Goal: Task Accomplishment & Management: Use online tool/utility

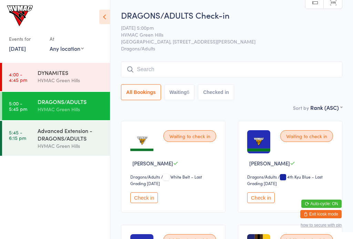
click at [183, 93] on button "Waiting 6" at bounding box center [180, 92] width 30 height 16
select select "4"
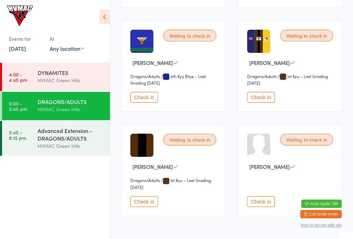
scroll to position [230, 0]
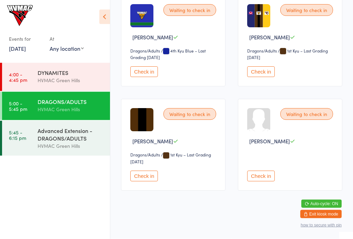
click at [271, 179] on button "Check in" at bounding box center [261, 176] width 28 height 11
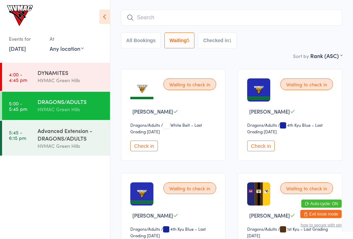
click at [266, 146] on button "Check in" at bounding box center [261, 146] width 28 height 11
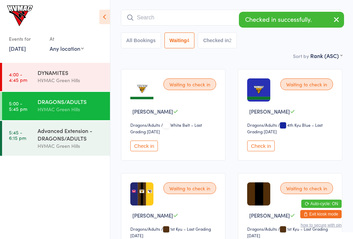
click at [265, 149] on button "Check in" at bounding box center [261, 145] width 28 height 11
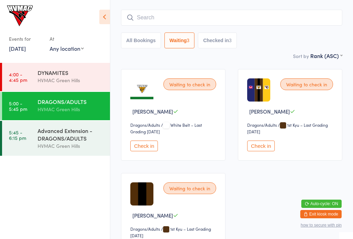
click at [265, 145] on button "Check in" at bounding box center [261, 145] width 28 height 11
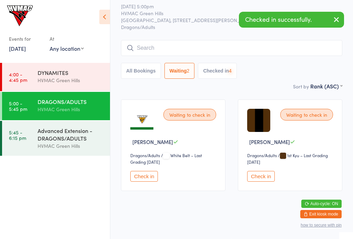
scroll to position [18, 0]
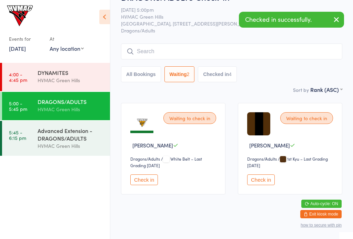
click at [269, 184] on button "Check in" at bounding box center [261, 179] width 28 height 11
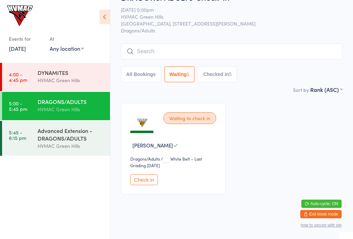
click at [38, 138] on div "Advanced Extension - DRAGONS/ADULTS" at bounding box center [71, 134] width 67 height 15
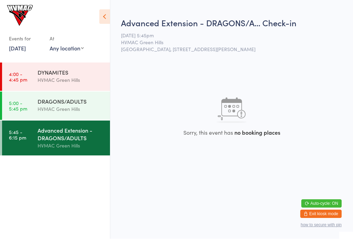
click at [97, 19] on div "Events for [DATE] [DATE] [DATE] Sun Mon Tue Wed Thu Fri Sat 36 31 01 02 03 04 0…" at bounding box center [55, 30] width 110 height 60
click at [107, 18] on icon at bounding box center [104, 17] width 11 height 14
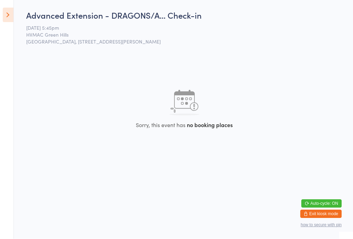
click at [11, 21] on icon at bounding box center [8, 15] width 11 height 14
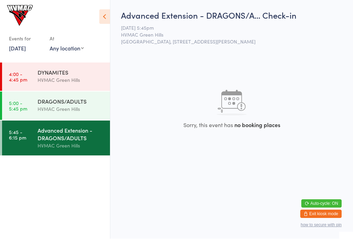
click at [107, 18] on icon at bounding box center [104, 17] width 11 height 14
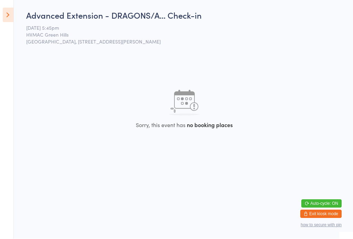
click at [12, 11] on icon at bounding box center [8, 15] width 11 height 14
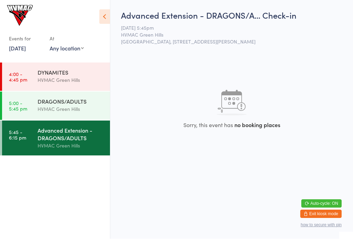
click at [23, 108] on time "5:00 - 5:45 pm" at bounding box center [18, 105] width 18 height 11
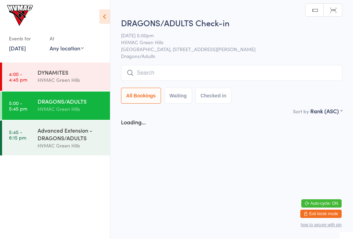
scroll to position [0, 0]
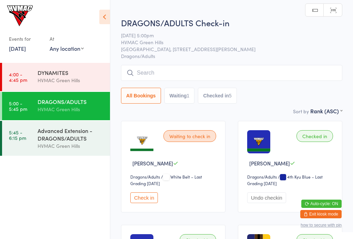
click at [103, 18] on icon at bounding box center [104, 17] width 11 height 14
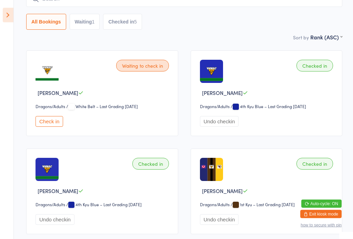
scroll to position [73, 0]
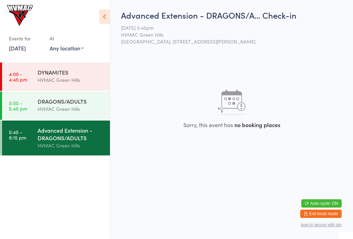
click at [67, 108] on div "HVMAC Green Hills" at bounding box center [71, 109] width 67 height 8
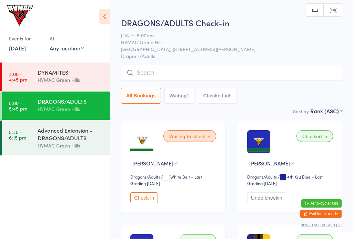
scroll to position [0, 0]
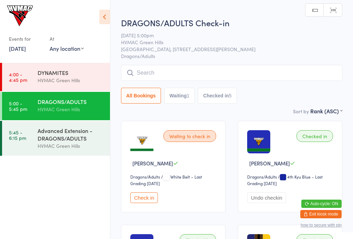
click at [177, 98] on button "Waiting 1" at bounding box center [180, 96] width 30 height 16
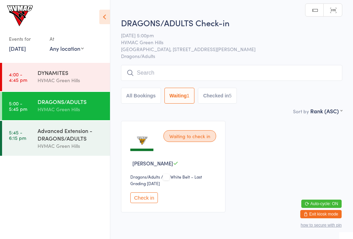
click at [149, 199] on button "Check in" at bounding box center [144, 197] width 28 height 11
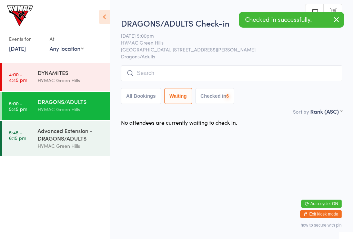
scroll to position [0, 0]
click at [229, 99] on div "6" at bounding box center [227, 96] width 3 height 6
select select "6"
